Goal: Information Seeking & Learning: Stay updated

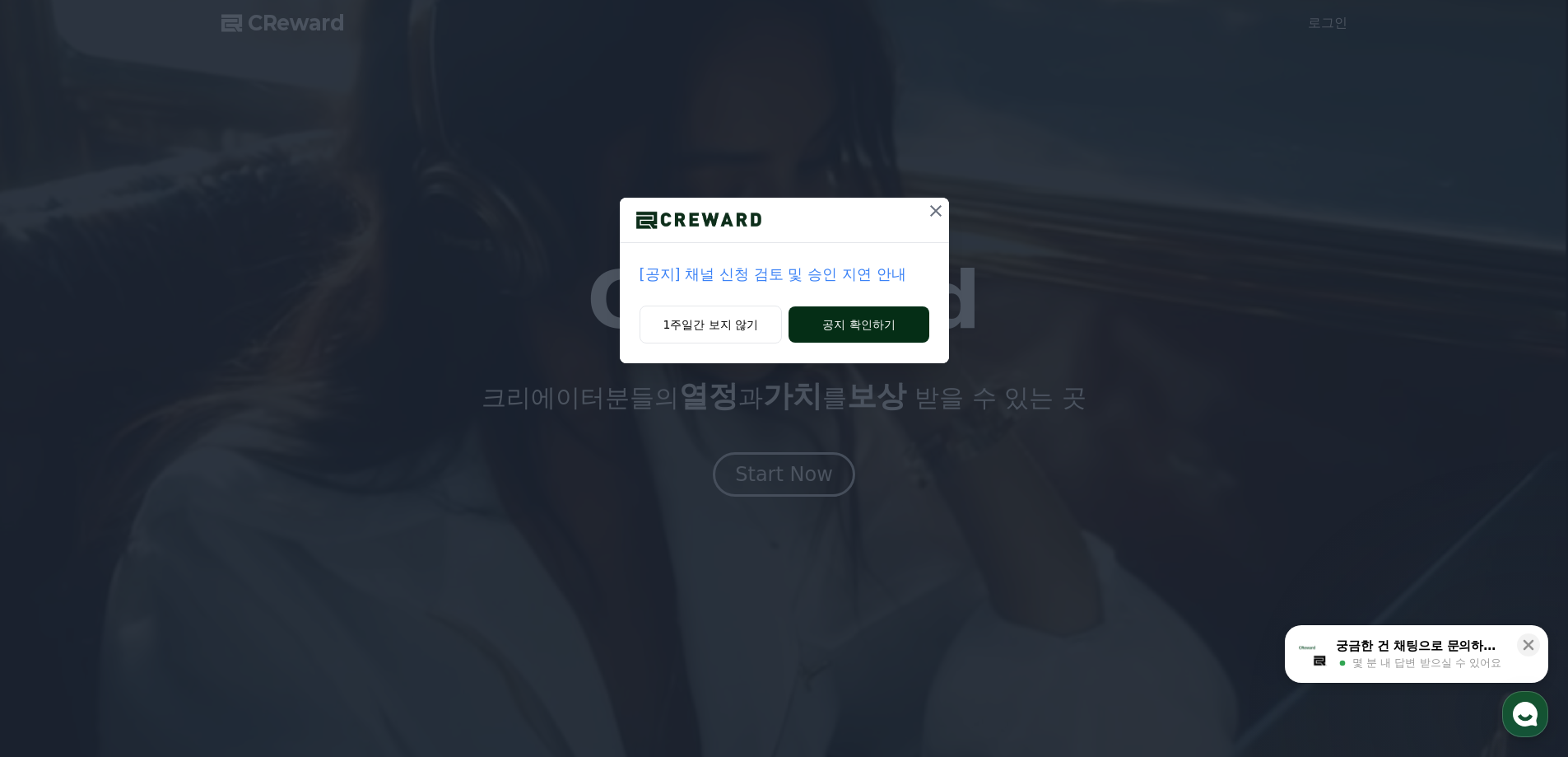
click at [924, 313] on button "공지 확인하기" at bounding box center [858, 324] width 140 height 36
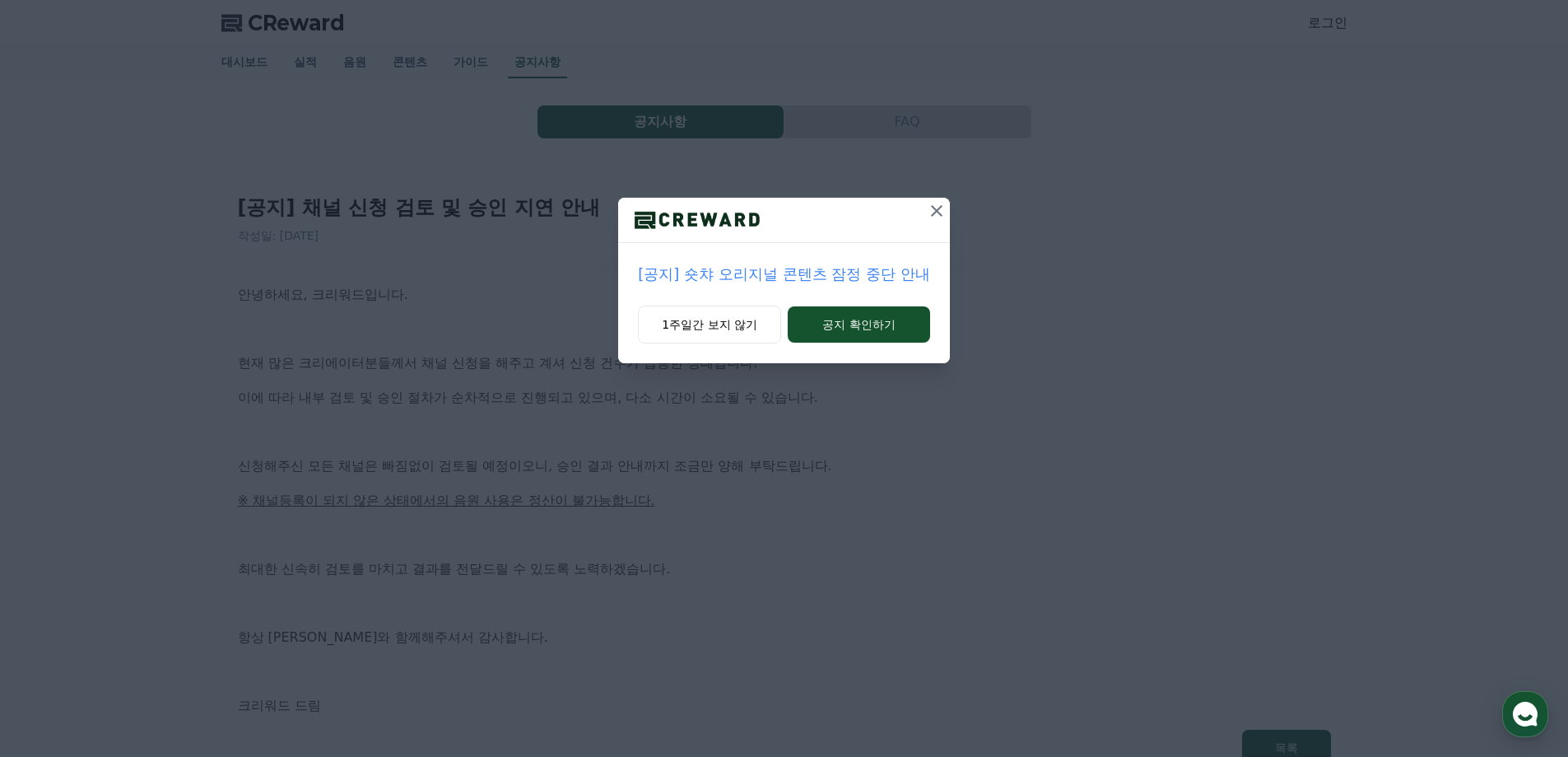
click at [939, 205] on icon at bounding box center [936, 211] width 19 height 19
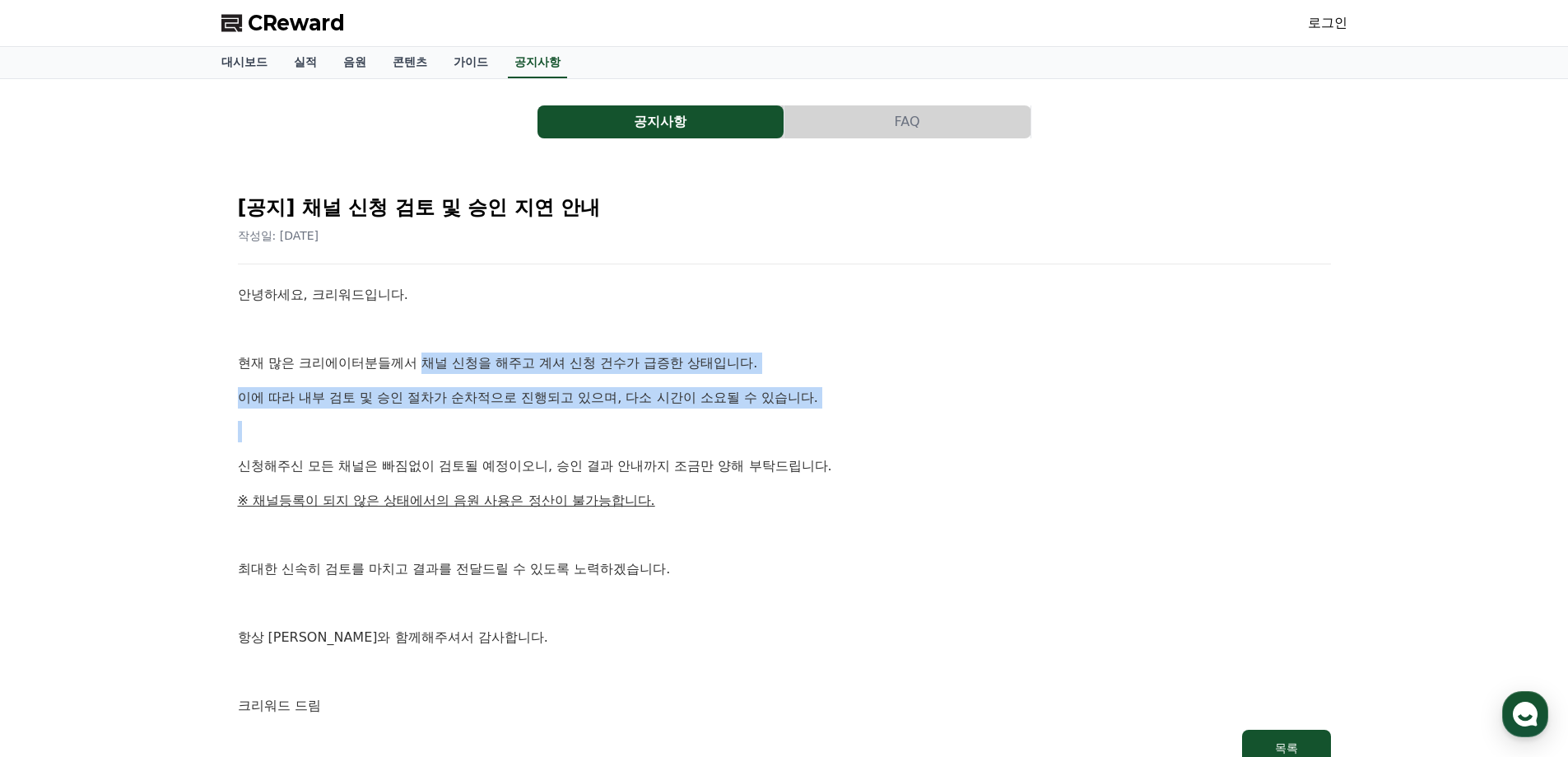
drag, startPoint x: 434, startPoint y: 371, endPoint x: 495, endPoint y: 441, distance: 92.8
click at [490, 437] on div "안녕하세요, 크리워드입니다. 현재 많은 크리에이터분들께서 채널 신청을 해주고 계셔 신청 건수가 급증한 상태입니다. 이에 따라 내부 검토 및 승…" at bounding box center [784, 500] width 1093 height 432
click at [495, 441] on p at bounding box center [784, 431] width 1093 height 21
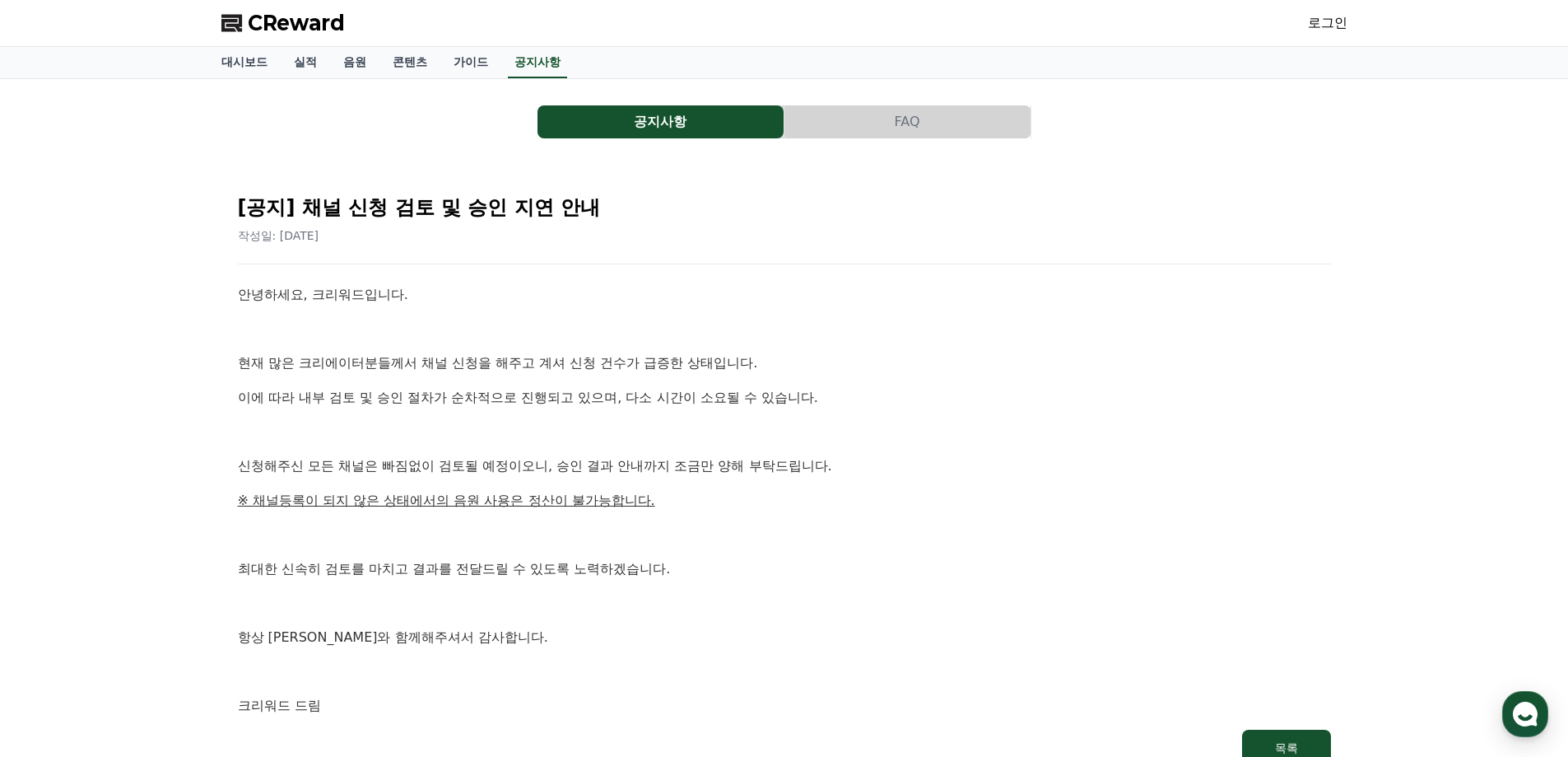
scroll to position [243, 0]
